Goal: Navigation & Orientation: Find specific page/section

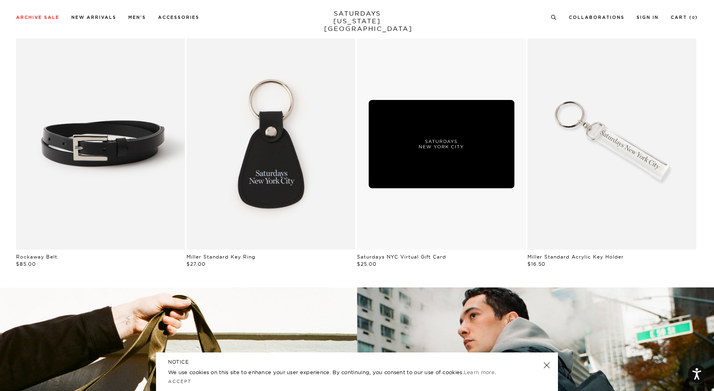
scroll to position [1202, 0]
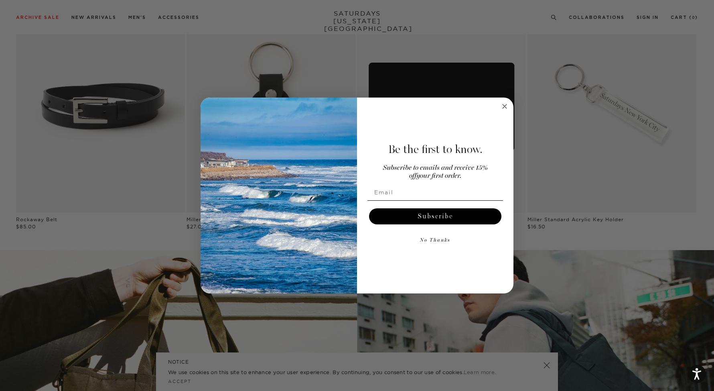
click at [504, 105] on circle "Close dialog" at bounding box center [504, 106] width 9 height 9
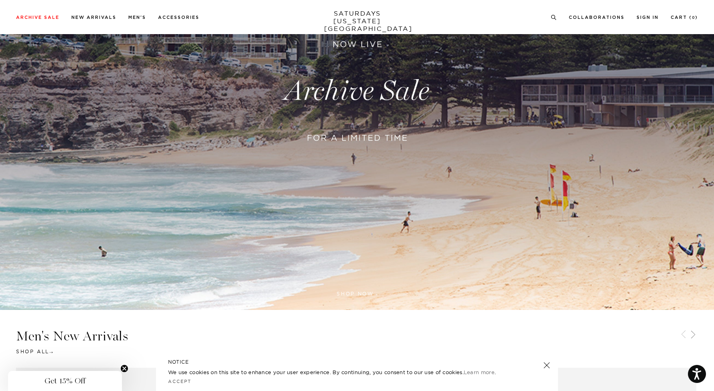
scroll to position [462, 0]
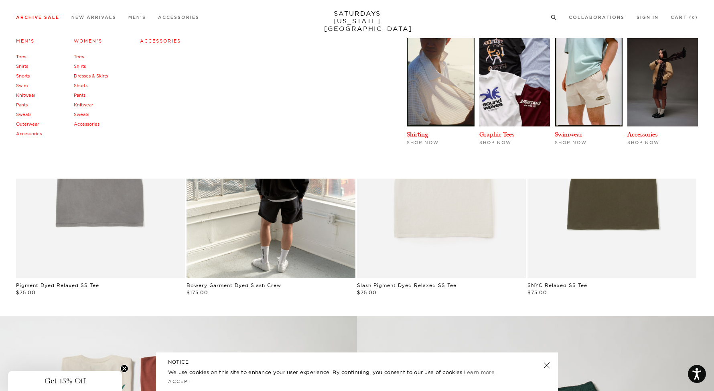
click at [45, 18] on link "Archive Sale" at bounding box center [37, 17] width 43 height 4
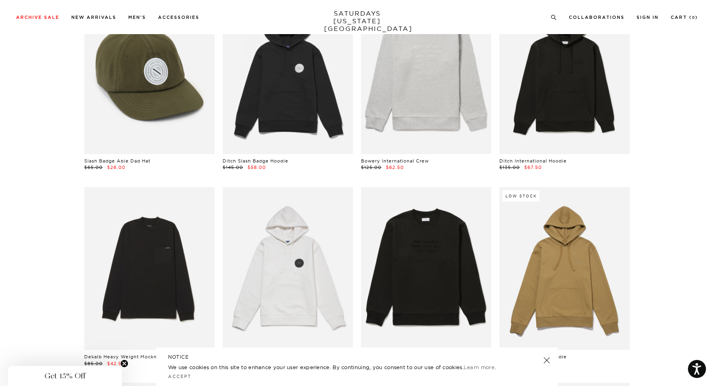
scroll to position [3089, 0]
